Goal: Information Seeking & Learning: Learn about a topic

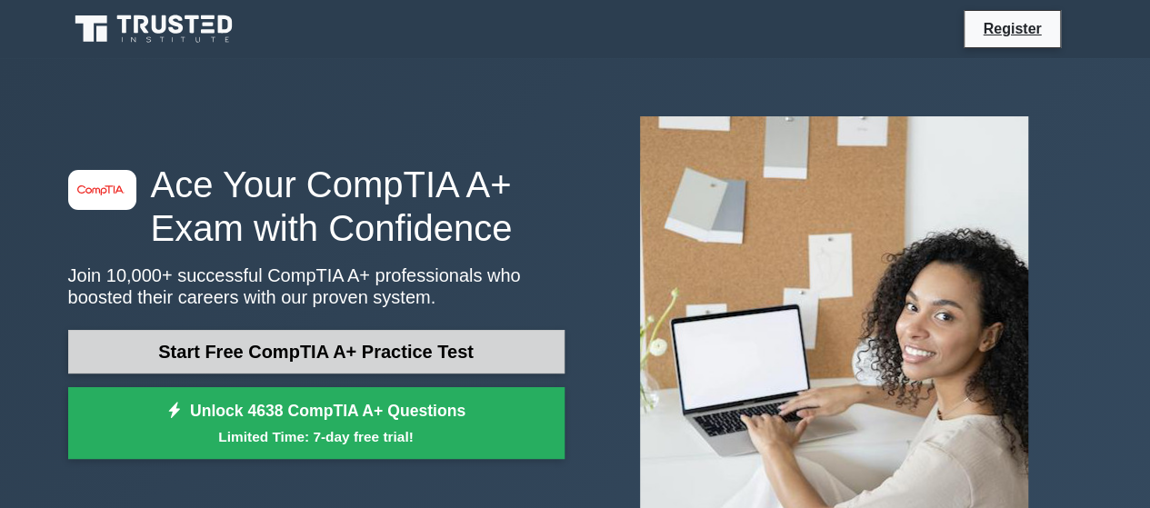
click at [276, 344] on link "Start Free CompTIA A+ Practice Test" at bounding box center [316, 352] width 497 height 44
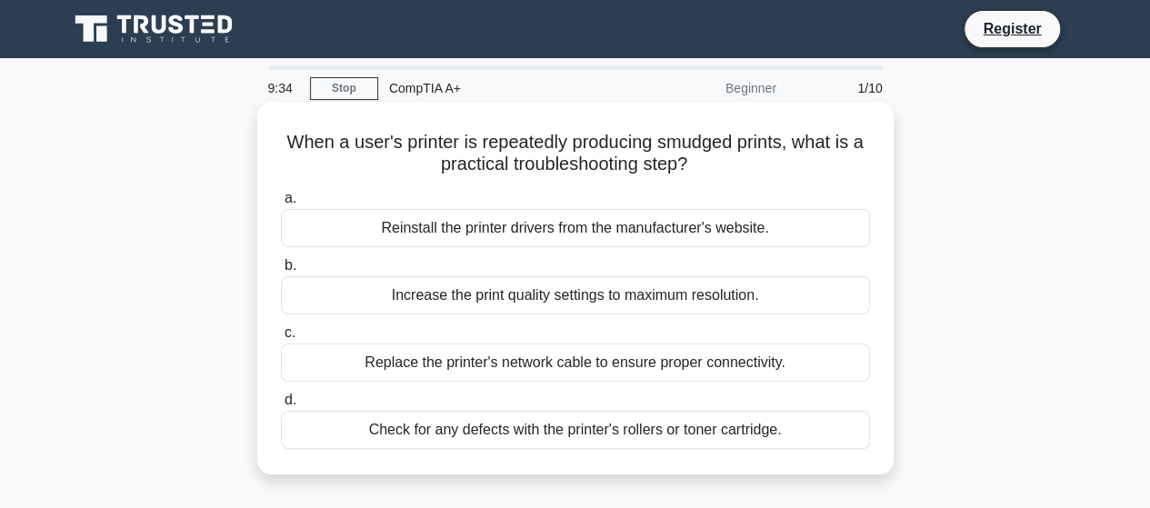
click at [568, 428] on div "Check for any defects with the printer's rollers or toner cartridge." at bounding box center [575, 430] width 589 height 38
click at [281, 406] on input "d. Check for any defects with the printer's rollers or toner cartridge." at bounding box center [281, 401] width 0 height 12
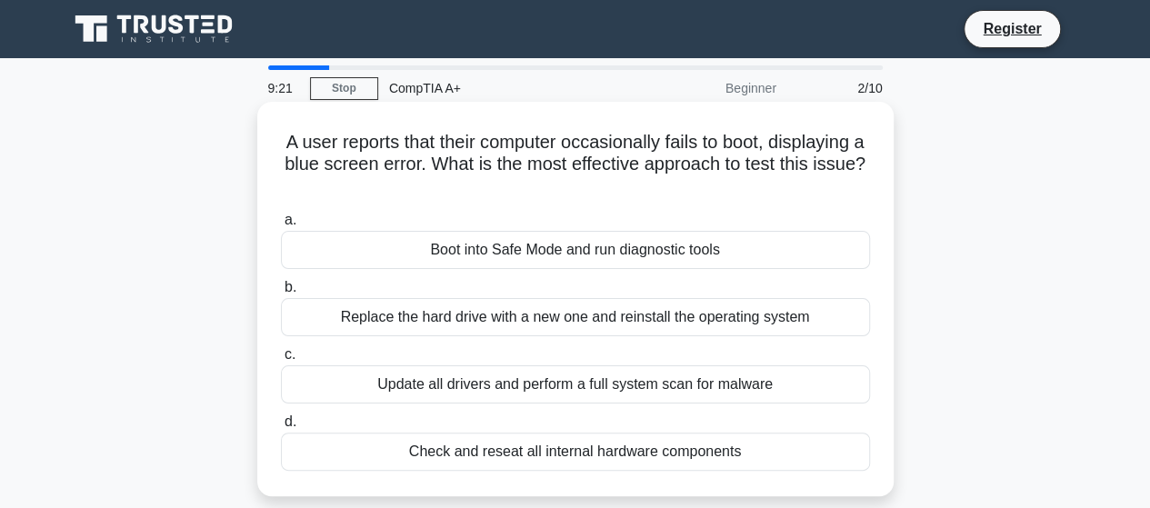
click at [547, 256] on div "Boot into Safe Mode and run diagnostic tools" at bounding box center [575, 250] width 589 height 38
click at [281, 226] on input "a. Boot into Safe Mode and run diagnostic tools" at bounding box center [281, 221] width 0 height 12
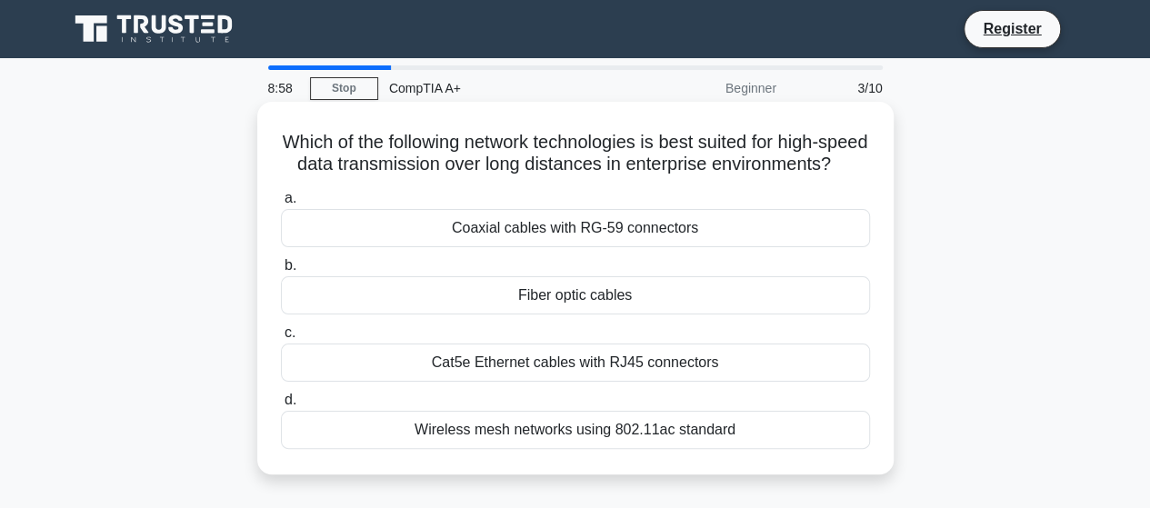
click at [567, 315] on div "Fiber optic cables" at bounding box center [575, 295] width 589 height 38
click at [281, 272] on input "b. Fiber optic cables" at bounding box center [281, 266] width 0 height 12
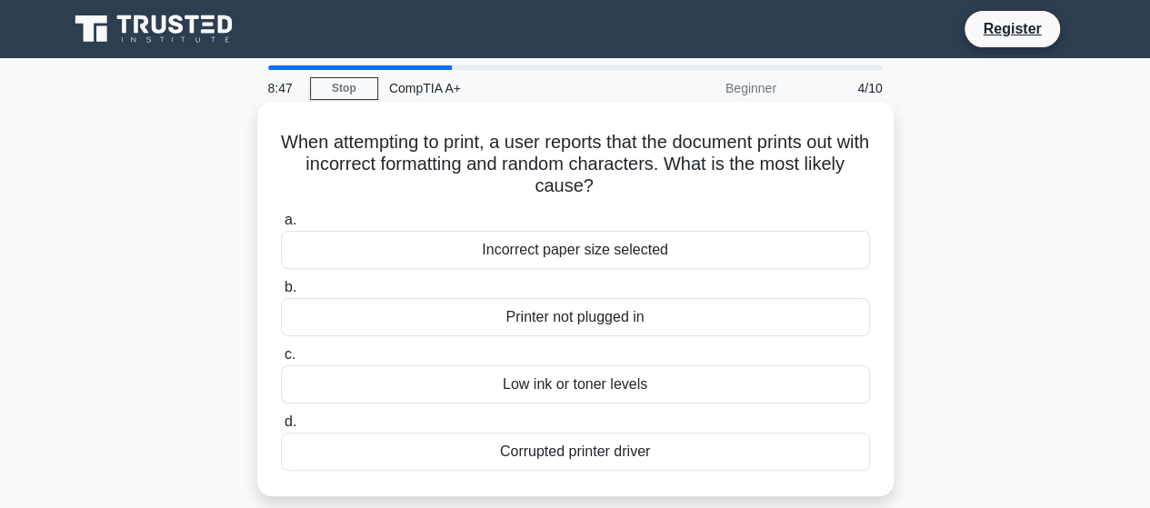
click at [571, 245] on div "Incorrect paper size selected" at bounding box center [575, 250] width 589 height 38
click at [281, 226] on input "a. Incorrect paper size selected" at bounding box center [281, 221] width 0 height 12
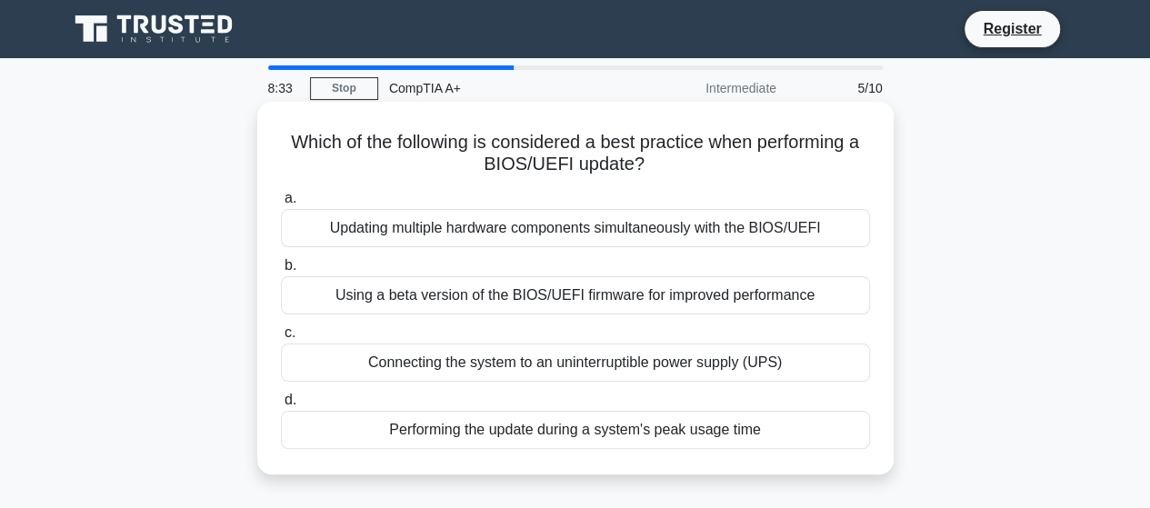
click at [588, 365] on div "Connecting the system to an uninterruptible power supply (UPS)" at bounding box center [575, 363] width 589 height 38
click at [281, 339] on input "c. Connecting the system to an uninterruptible power supply (UPS)" at bounding box center [281, 333] width 0 height 12
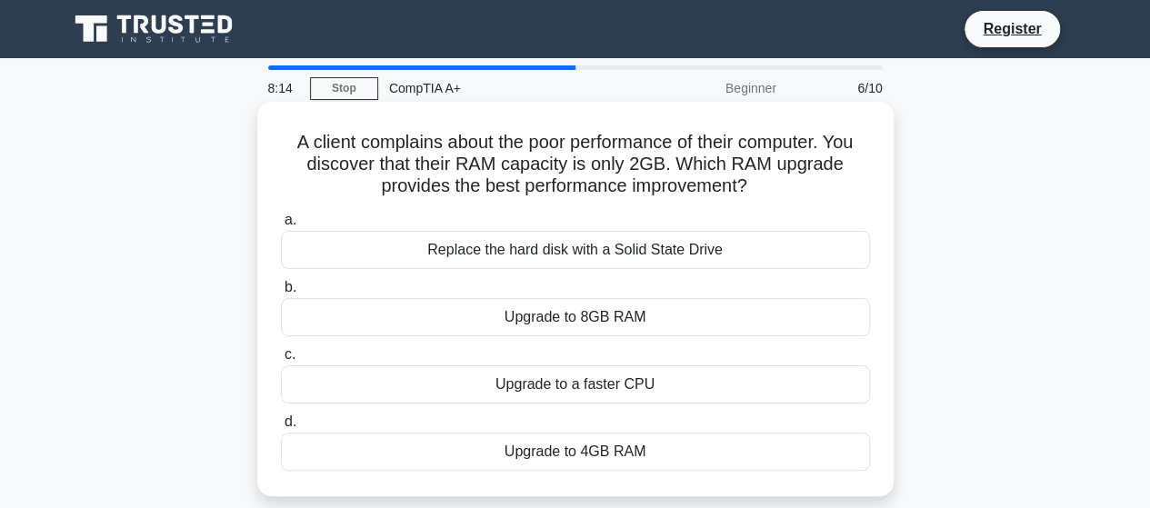
click at [595, 316] on div "Upgrade to 8GB RAM" at bounding box center [575, 317] width 589 height 38
click at [281, 294] on input "b. Upgrade to 8GB RAM" at bounding box center [281, 288] width 0 height 12
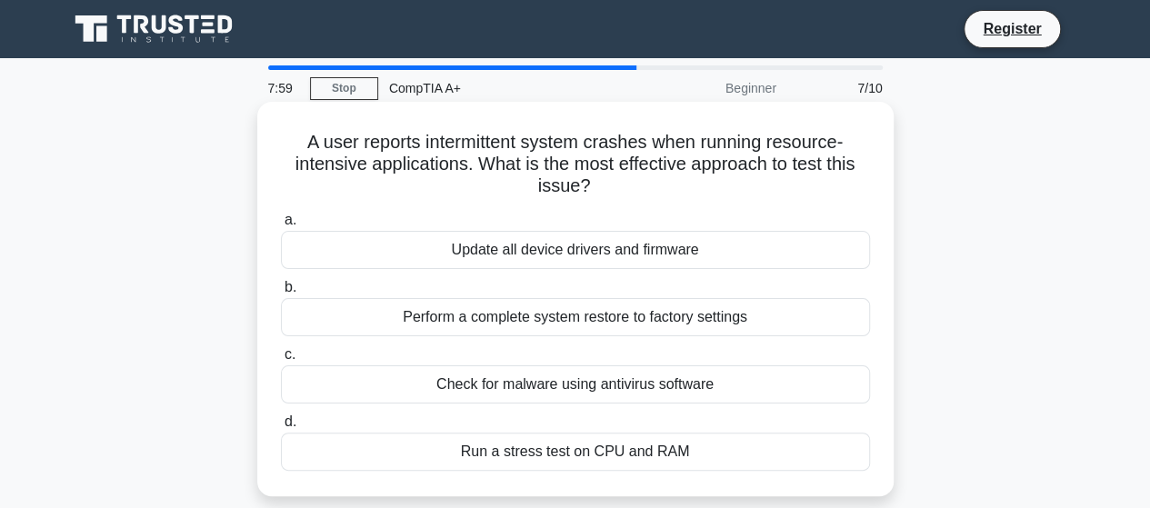
click at [574, 454] on div "Run a stress test on CPU and RAM" at bounding box center [575, 452] width 589 height 38
click at [281, 428] on input "d. Run a stress test on CPU and RAM" at bounding box center [281, 422] width 0 height 12
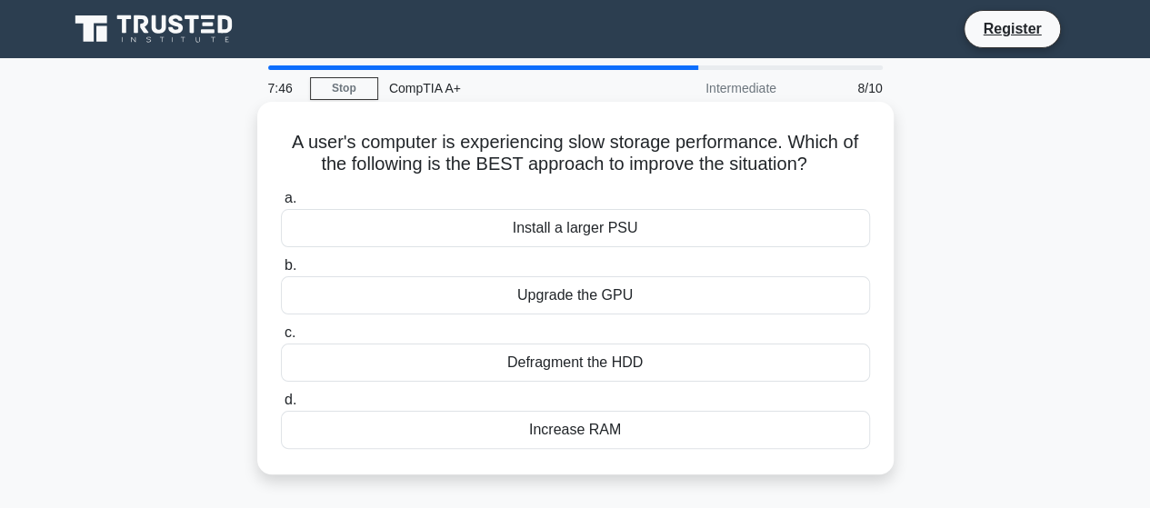
click at [566, 367] on div "Defragment the HDD" at bounding box center [575, 363] width 589 height 38
click at [281, 339] on input "c. Defragment the HDD" at bounding box center [281, 333] width 0 height 12
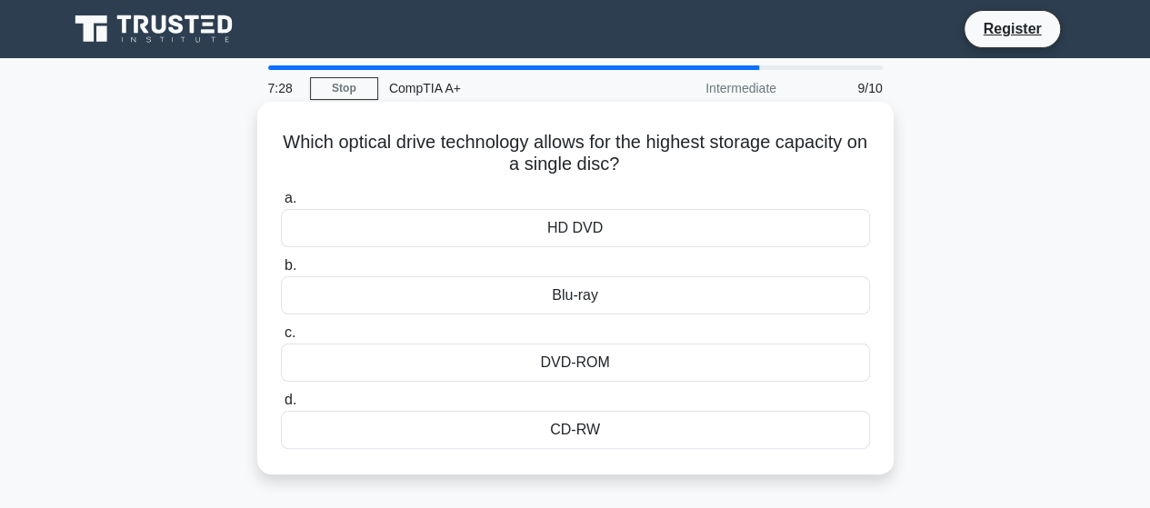
click at [561, 435] on div "CD-RW" at bounding box center [575, 430] width 589 height 38
click at [281, 406] on input "d. CD-RW" at bounding box center [281, 401] width 0 height 12
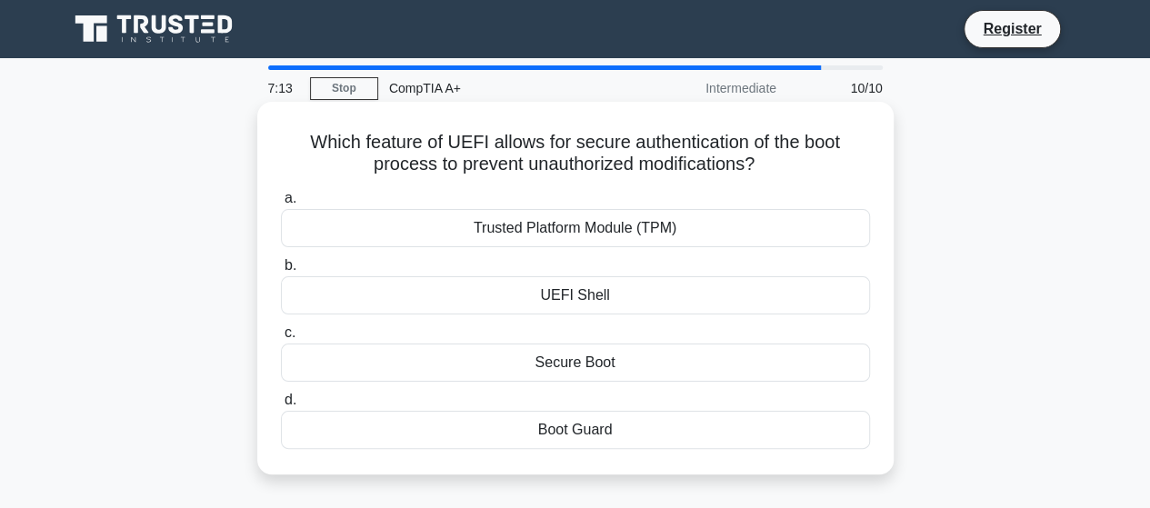
click at [571, 356] on div "Secure Boot" at bounding box center [575, 363] width 589 height 38
click at [281, 339] on input "c. Secure Boot" at bounding box center [281, 333] width 0 height 12
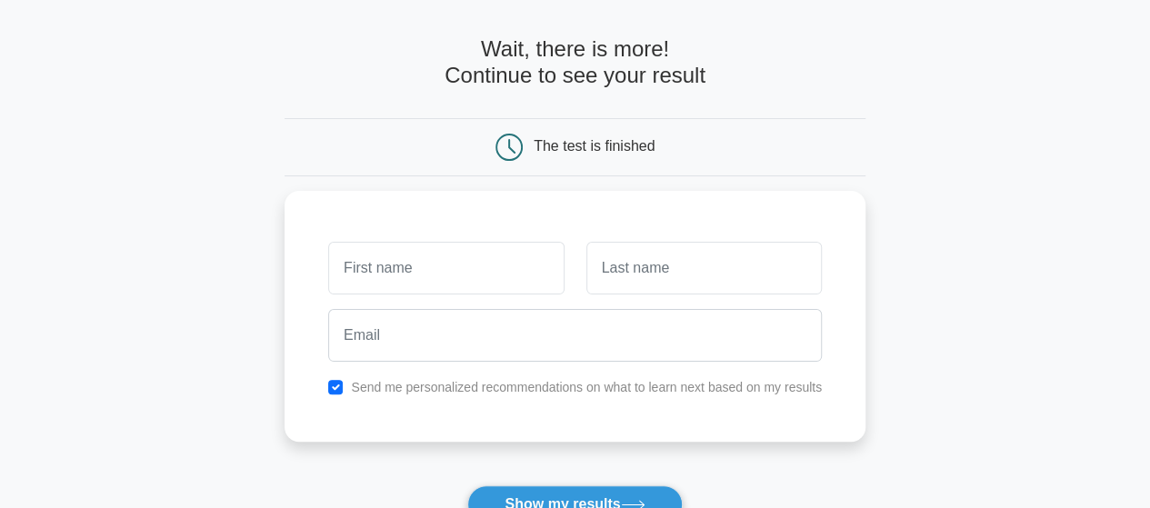
scroll to position [95, 0]
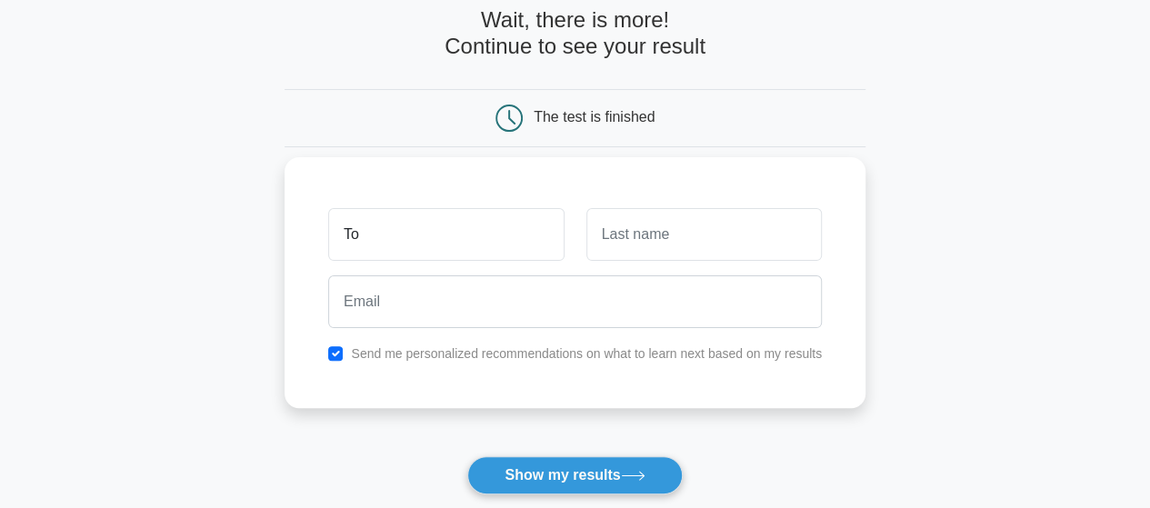
type input "Toe Pyae"
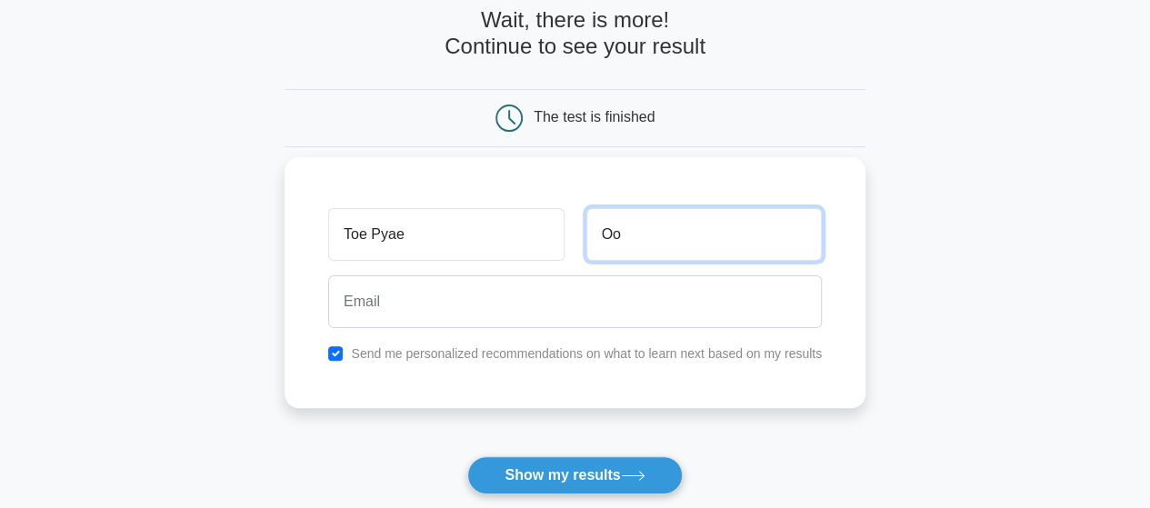
type input "Oo"
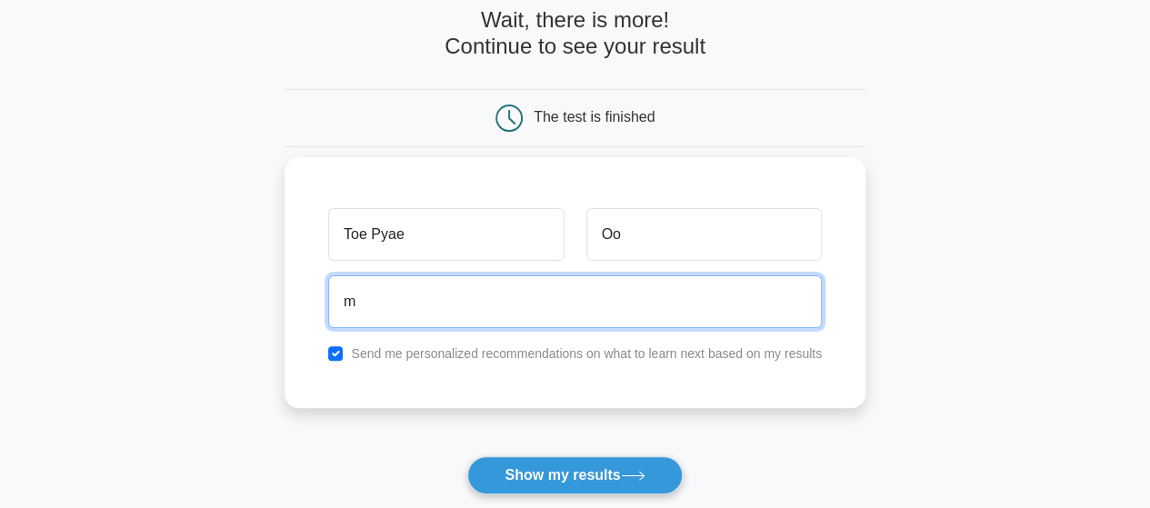
type input "mail.dummy232@gmail.com"
click at [467, 456] on button "Show my results" at bounding box center [574, 475] width 215 height 38
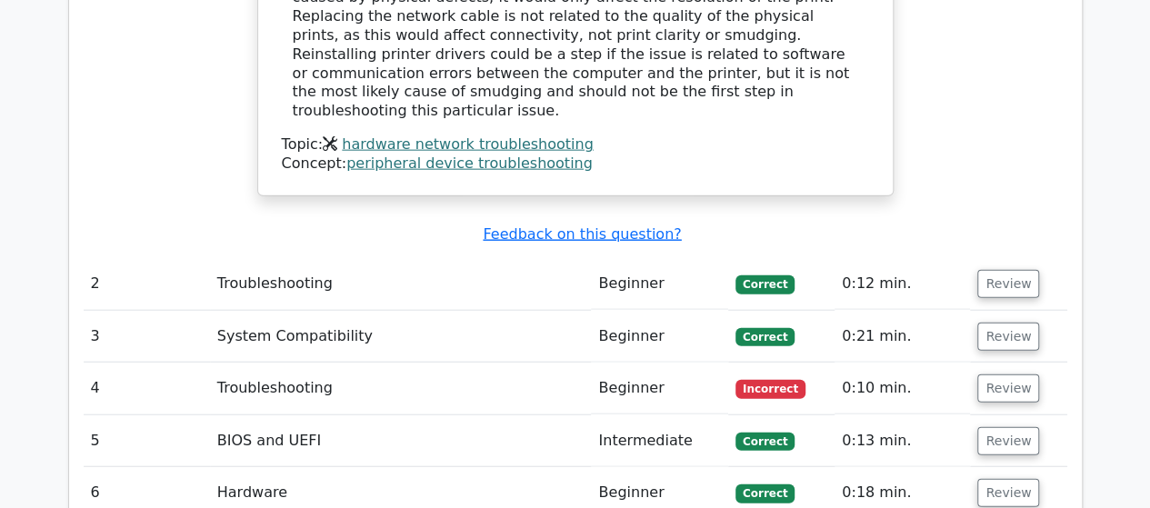
scroll to position [2093, 0]
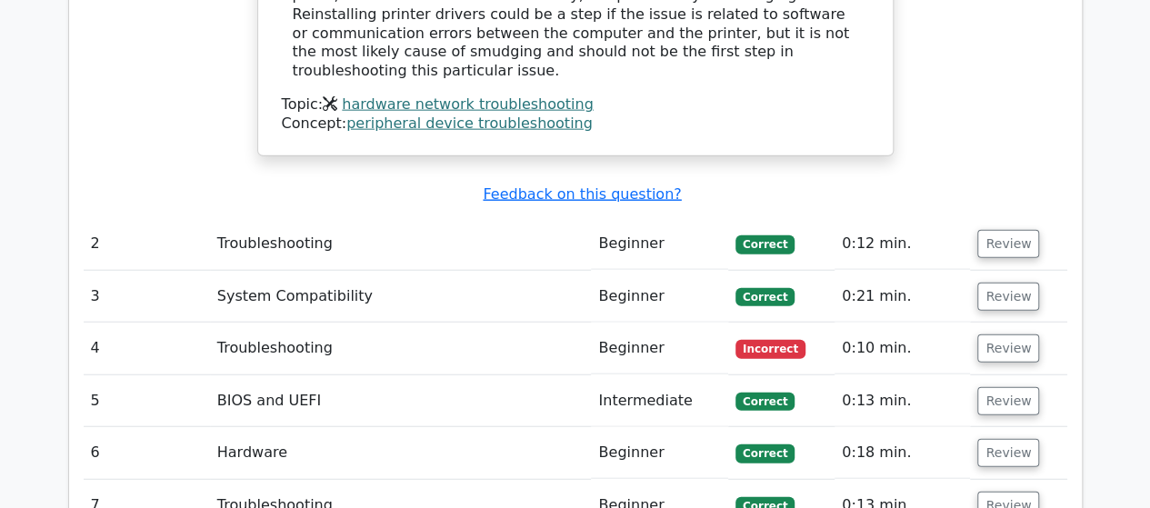
click at [247, 323] on td "Troubleshooting" at bounding box center [401, 349] width 382 height 52
click at [1018, 335] on button "Review" at bounding box center [1009, 349] width 62 height 28
click at [998, 335] on button "Review" at bounding box center [1009, 349] width 62 height 28
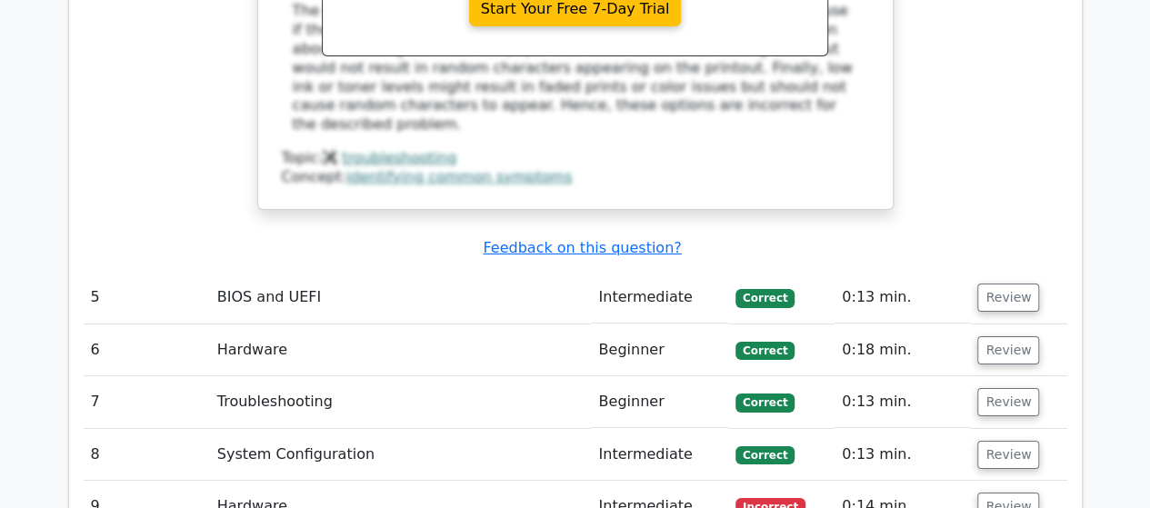
scroll to position [3046, 0]
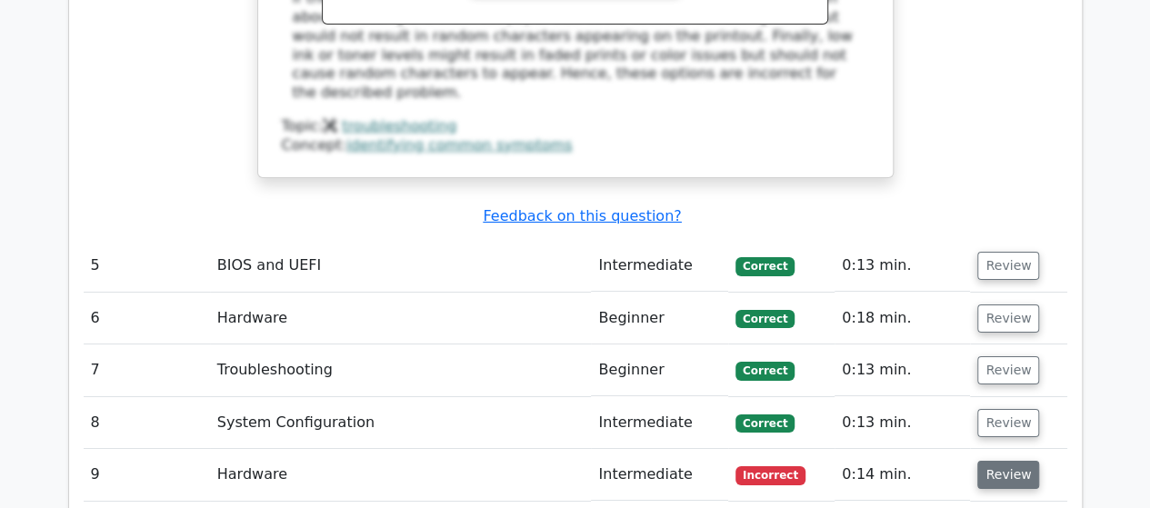
click at [1013, 461] on button "Review" at bounding box center [1009, 475] width 62 height 28
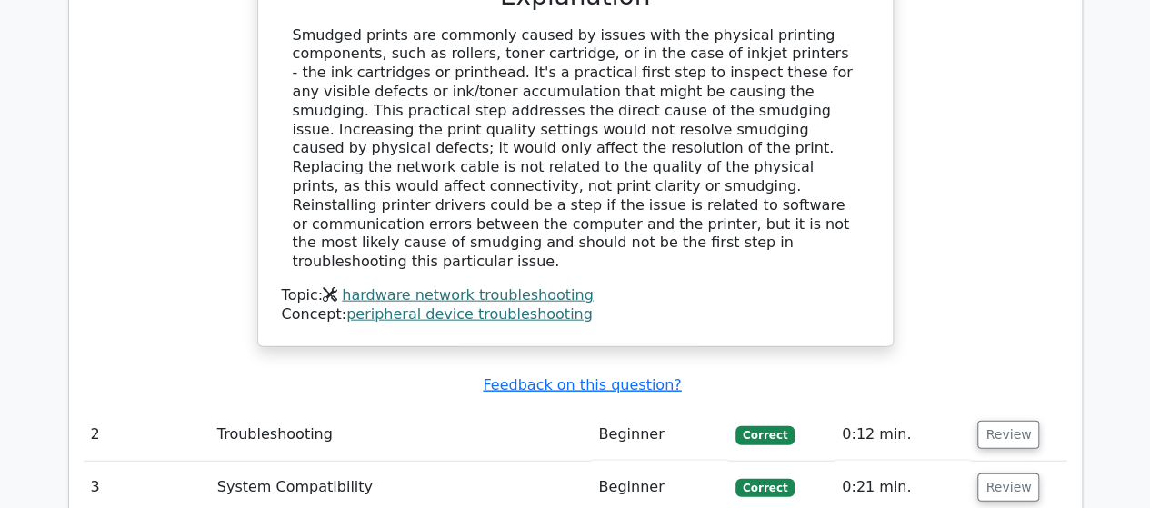
scroll to position [1913, 0]
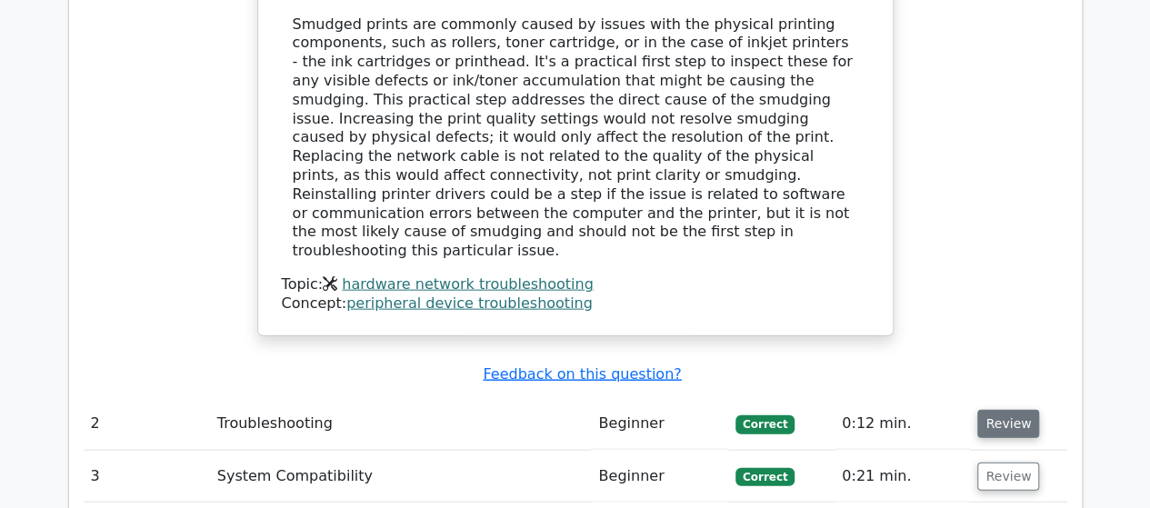
click at [985, 410] on button "Review" at bounding box center [1009, 424] width 62 height 28
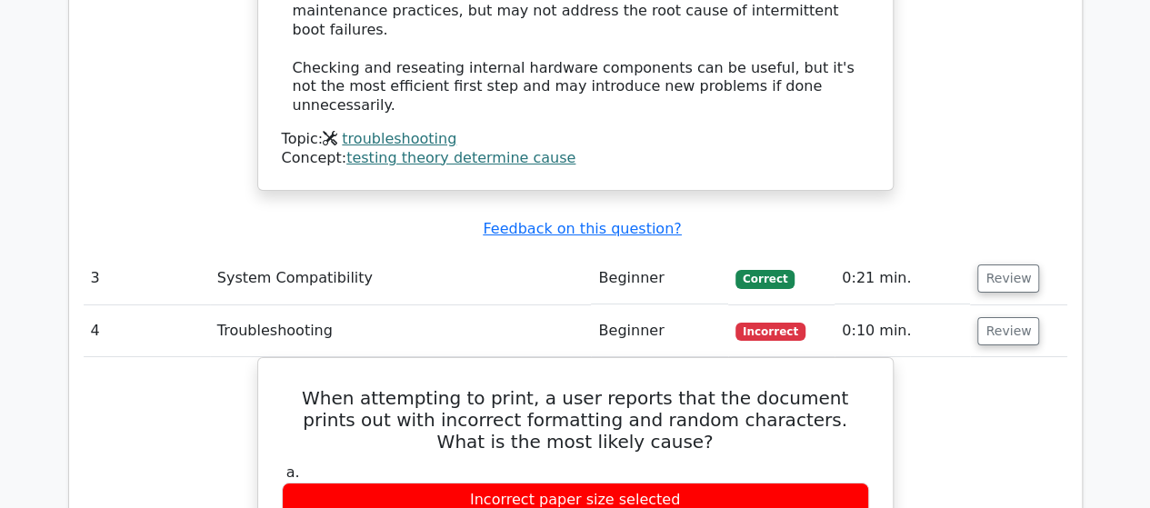
scroll to position [3092, 0]
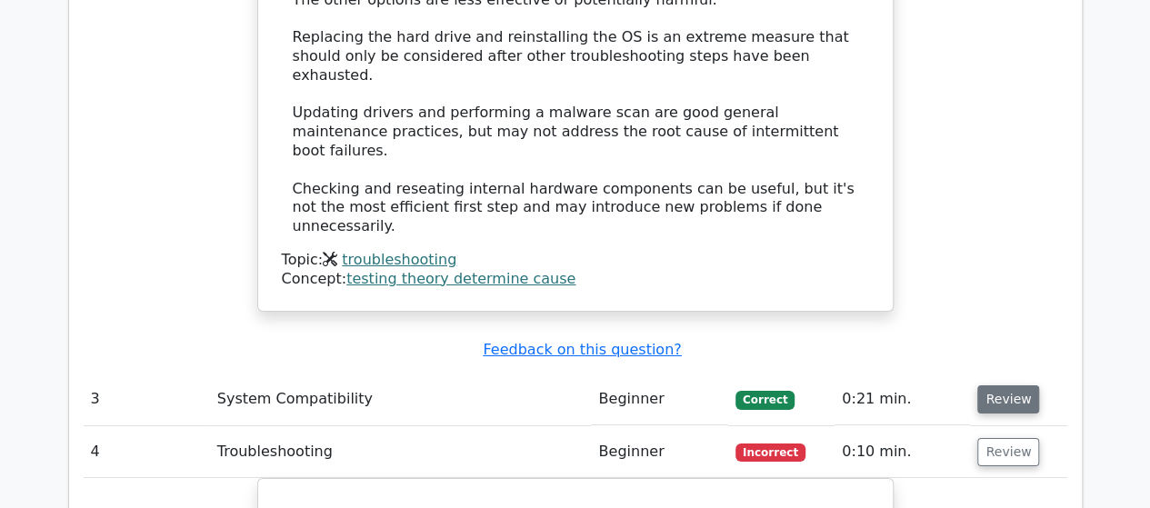
click at [1006, 386] on button "Review" at bounding box center [1009, 400] width 62 height 28
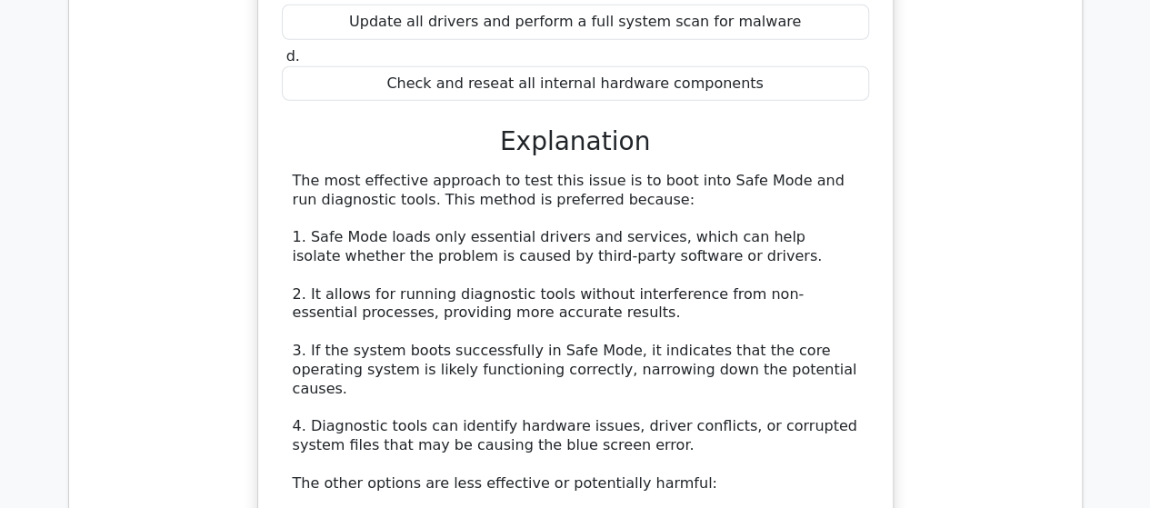
scroll to position [2641, 0]
